Goal: Transaction & Acquisition: Purchase product/service

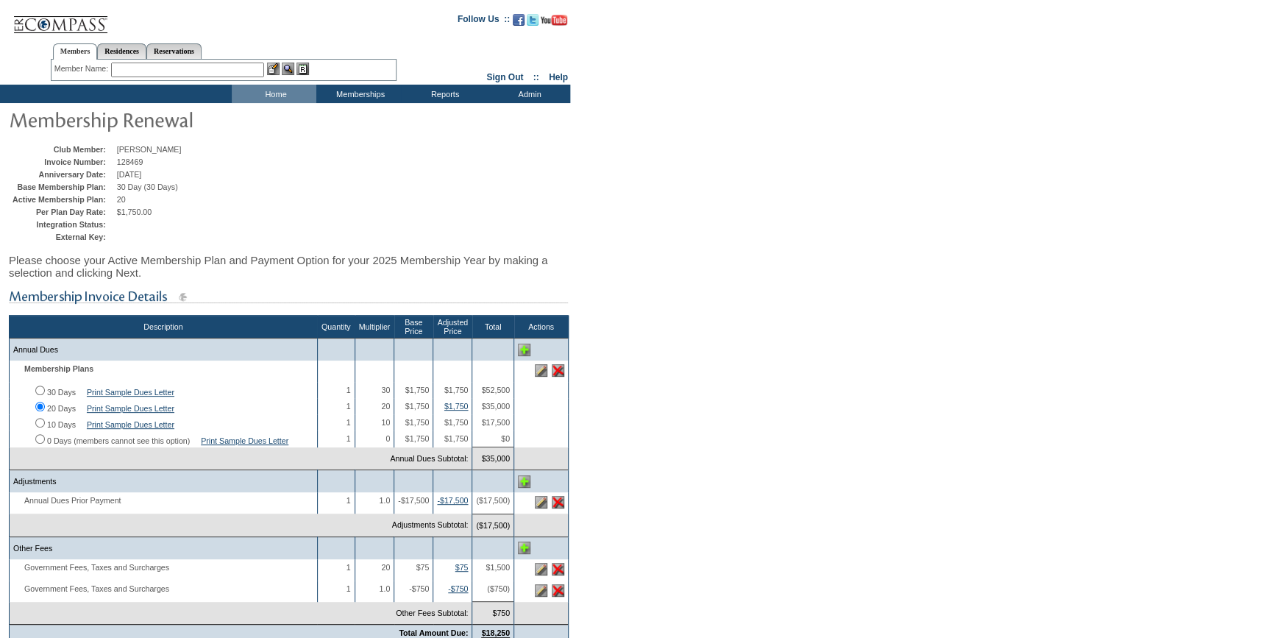
scroll to position [267, 0]
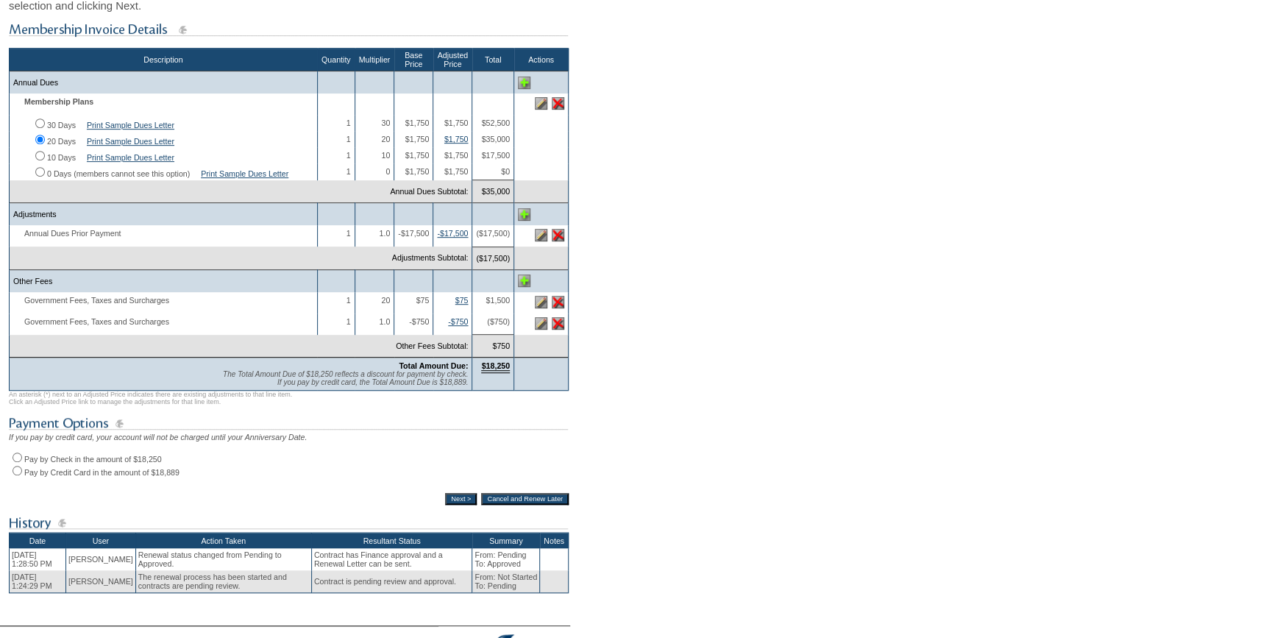
click at [17, 475] on input "Pay by Credit Card in the amount of $18,889" at bounding box center [18, 471] width 10 height 10
radio input "true"
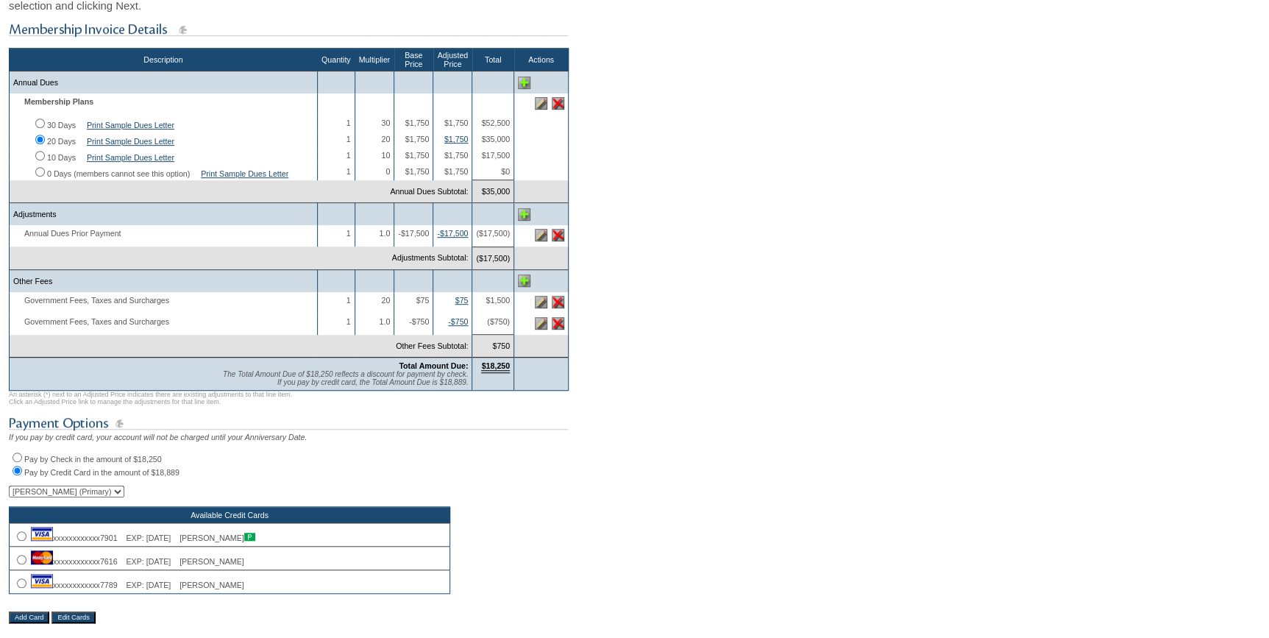
scroll to position [468, 0]
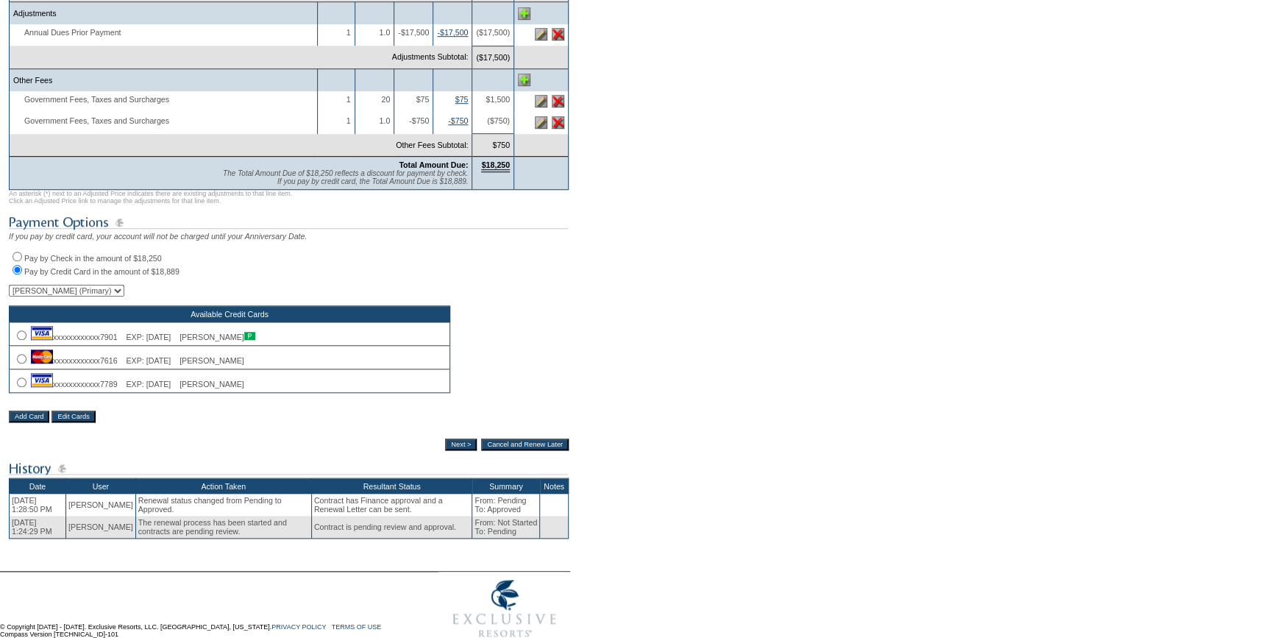
drag, startPoint x: 21, startPoint y: 397, endPoint x: 259, endPoint y: 422, distance: 239.7
click at [21, 387] on input "radio" at bounding box center [22, 383] width 10 height 10
radio input "true"
click at [450, 450] on input "Next >" at bounding box center [461, 445] width 32 height 12
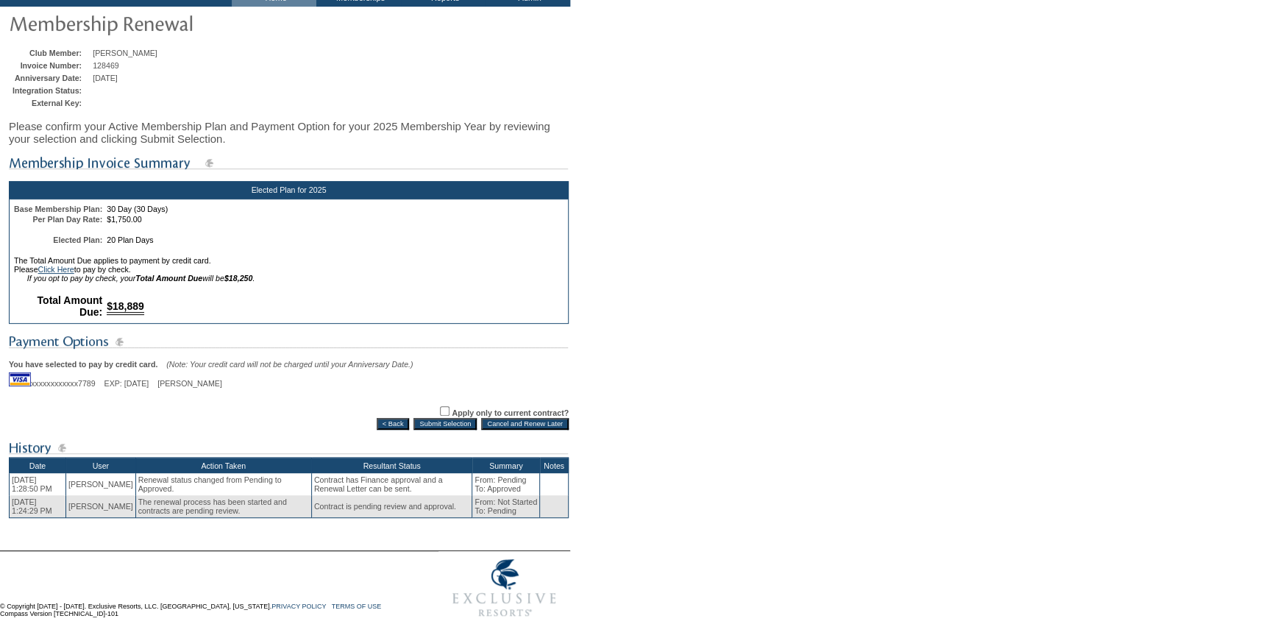
scroll to position [108, 0]
click at [436, 419] on input "Submit Selection" at bounding box center [445, 424] width 63 height 12
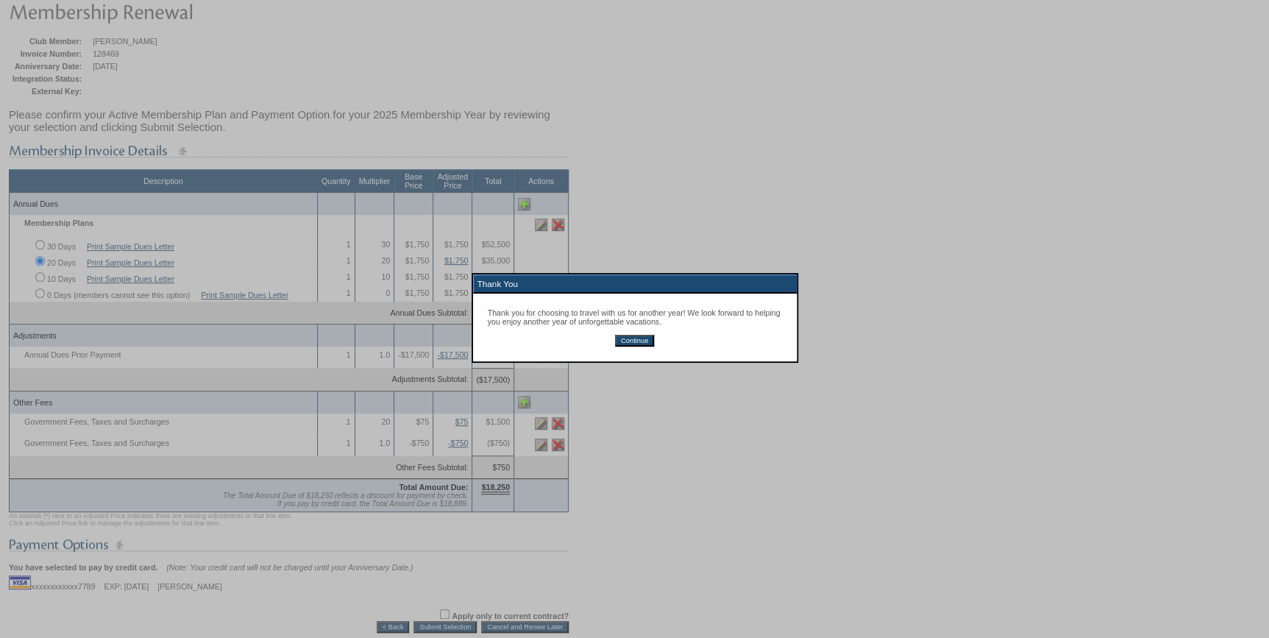
click at [640, 341] on input "Continue" at bounding box center [634, 341] width 39 height 12
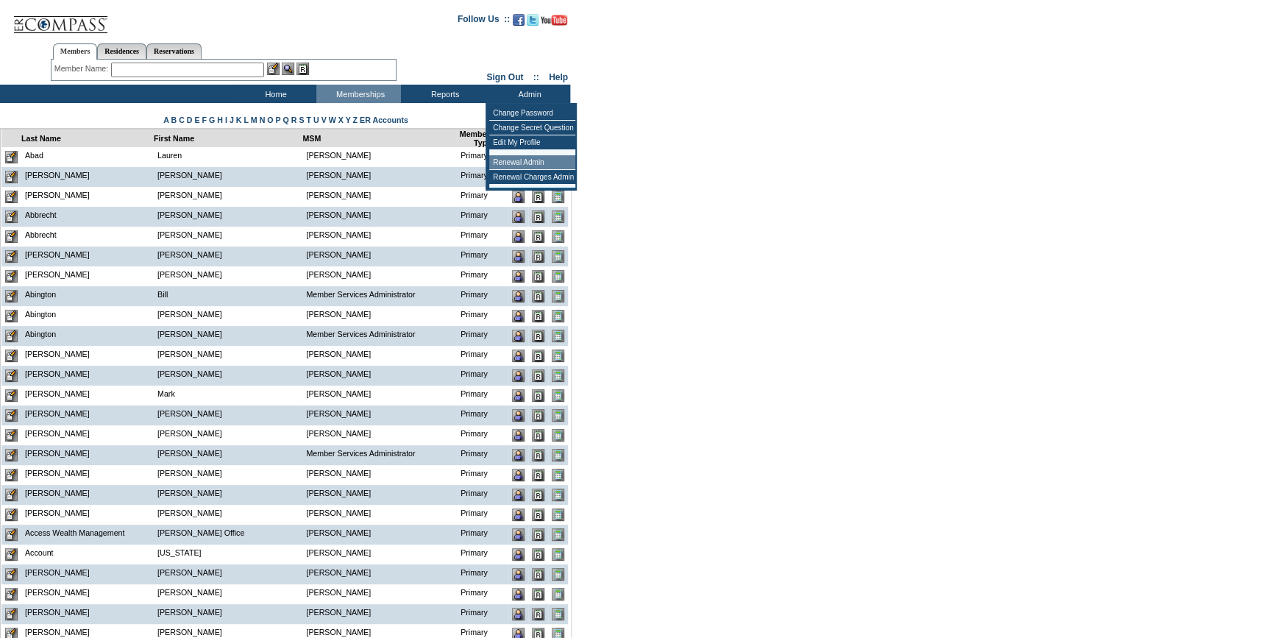
click at [535, 160] on td "Renewal Admin" at bounding box center [532, 162] width 86 height 15
